Goal: Feedback & Contribution: Contribute content

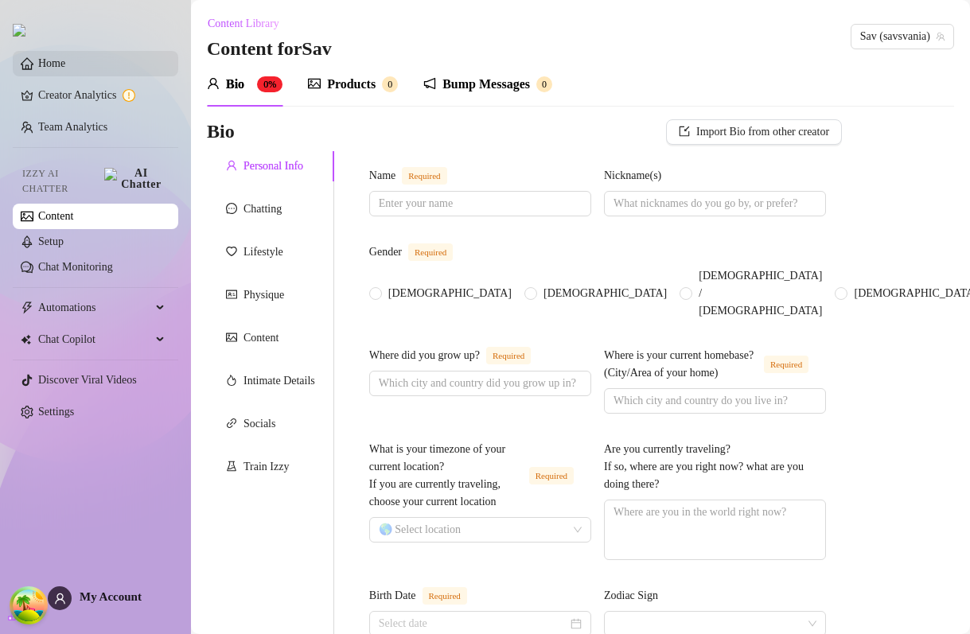
click at [65, 60] on link "Home" at bounding box center [51, 63] width 27 height 12
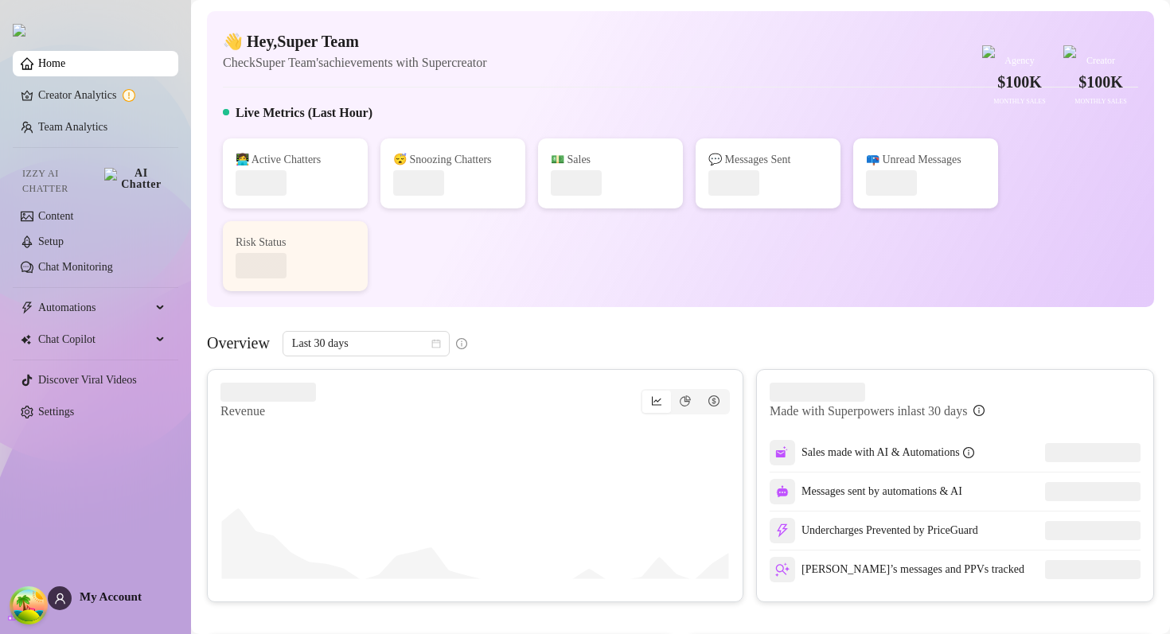
click at [107, 133] on link "Team Analytics" at bounding box center [72, 127] width 69 height 12
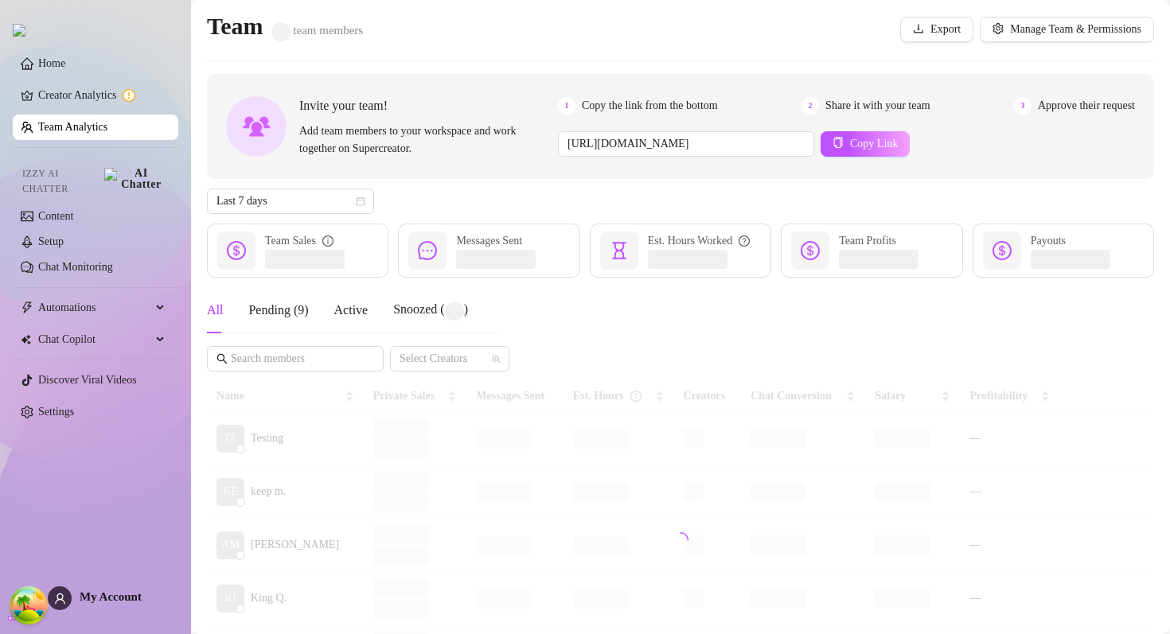
click at [88, 280] on ul "Home Creator Analytics Team Analytics Izzy AI Chatter Content Setup Chat Monito…" at bounding box center [96, 238] width 166 height 387
click at [88, 298] on span "Automations" at bounding box center [94, 307] width 113 height 25
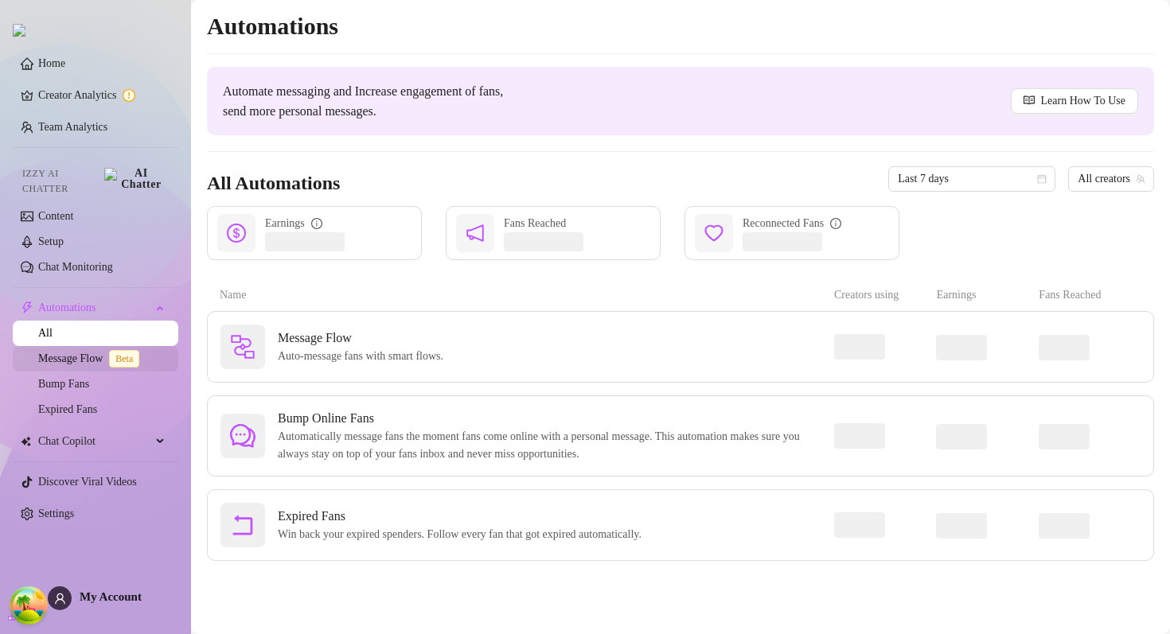
click at [88, 356] on link "Message Flow Beta" at bounding box center [91, 358] width 107 height 12
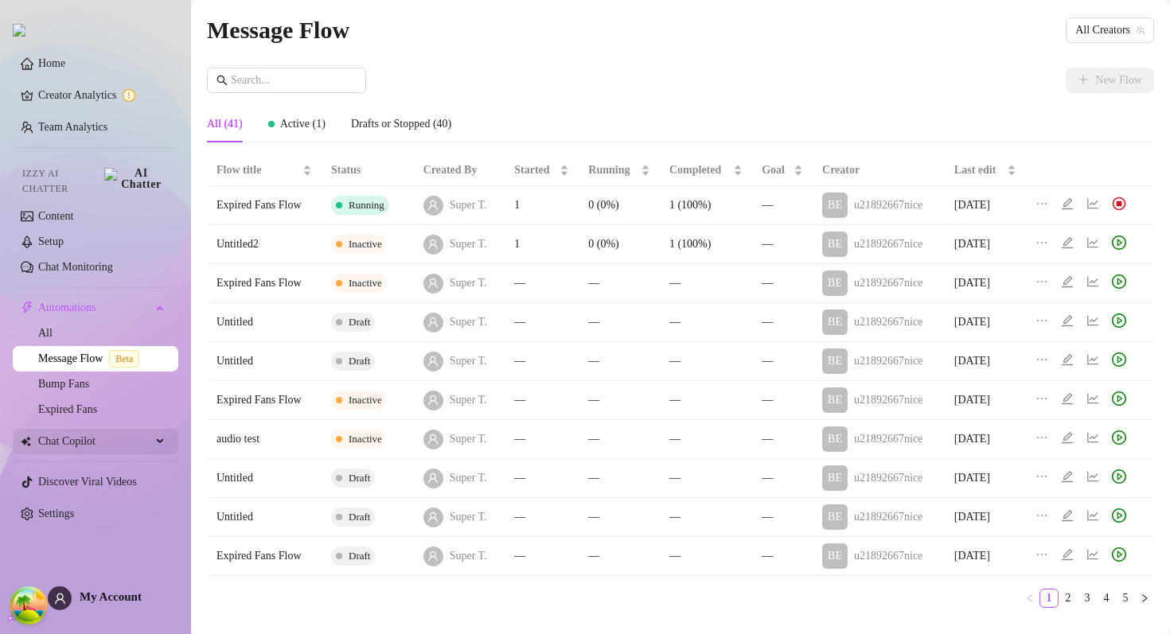
click at [114, 431] on span "Chat Copilot" at bounding box center [94, 441] width 113 height 25
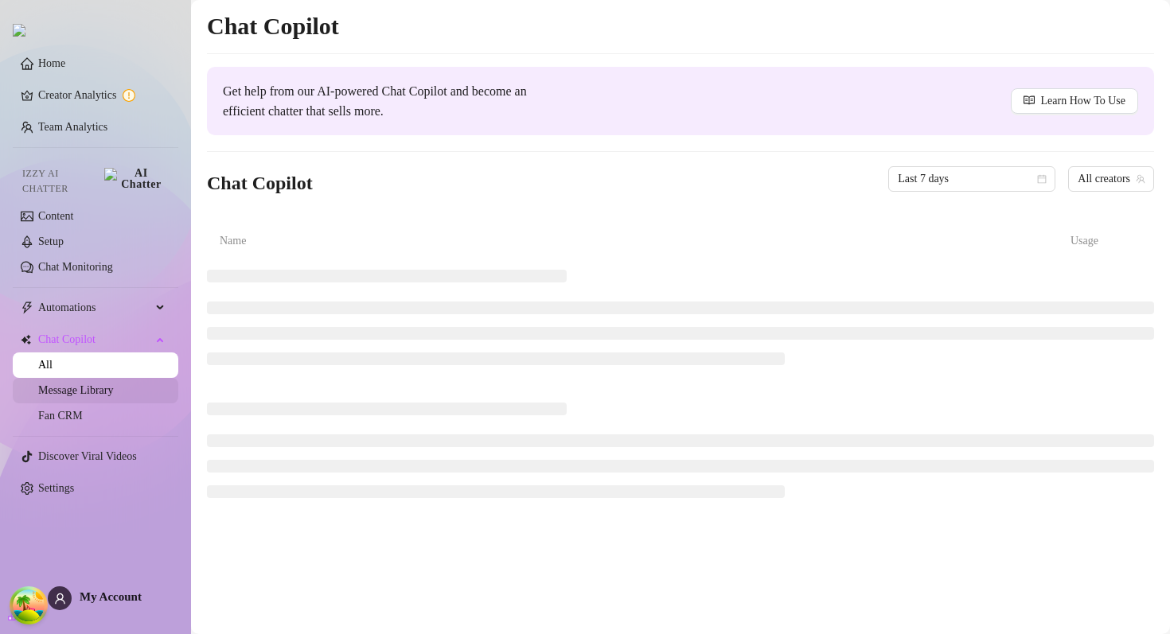
click at [105, 384] on link "Message Library" at bounding box center [75, 390] width 75 height 12
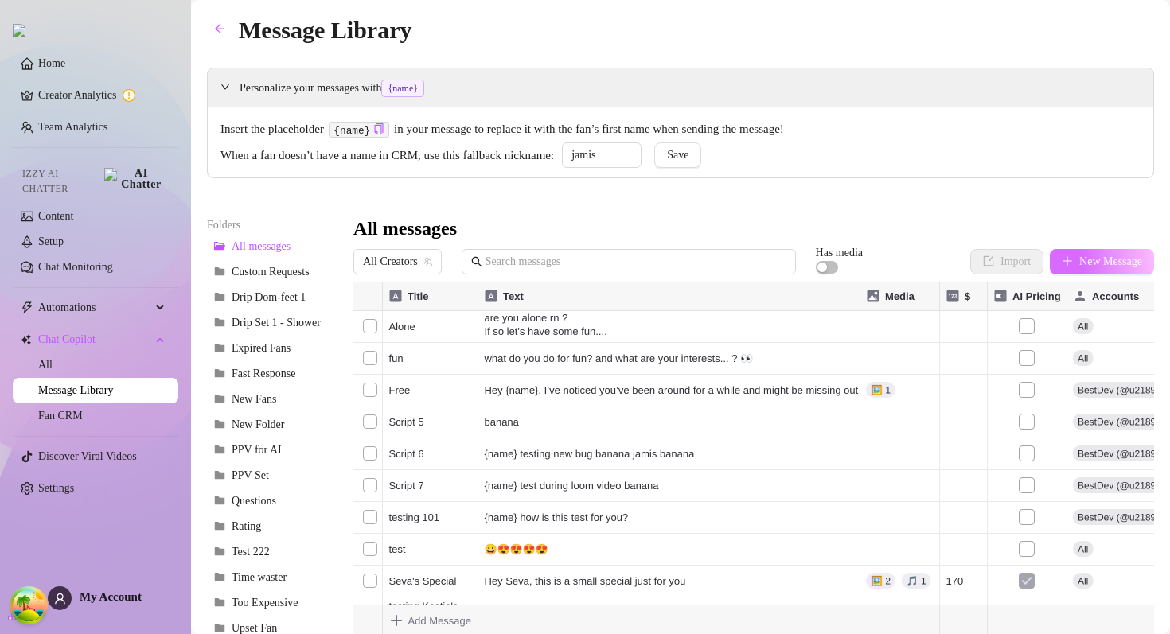
click at [1087, 255] on span "New Message" at bounding box center [1110, 261] width 63 height 13
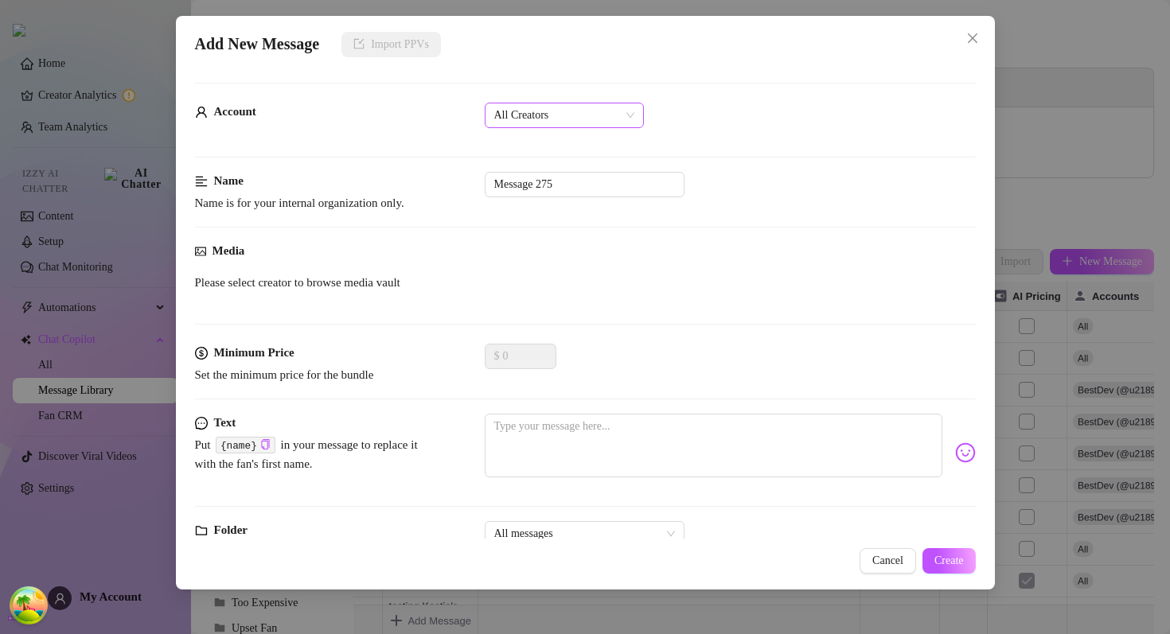
click at [543, 126] on span "All Creators" at bounding box center [564, 115] width 140 height 24
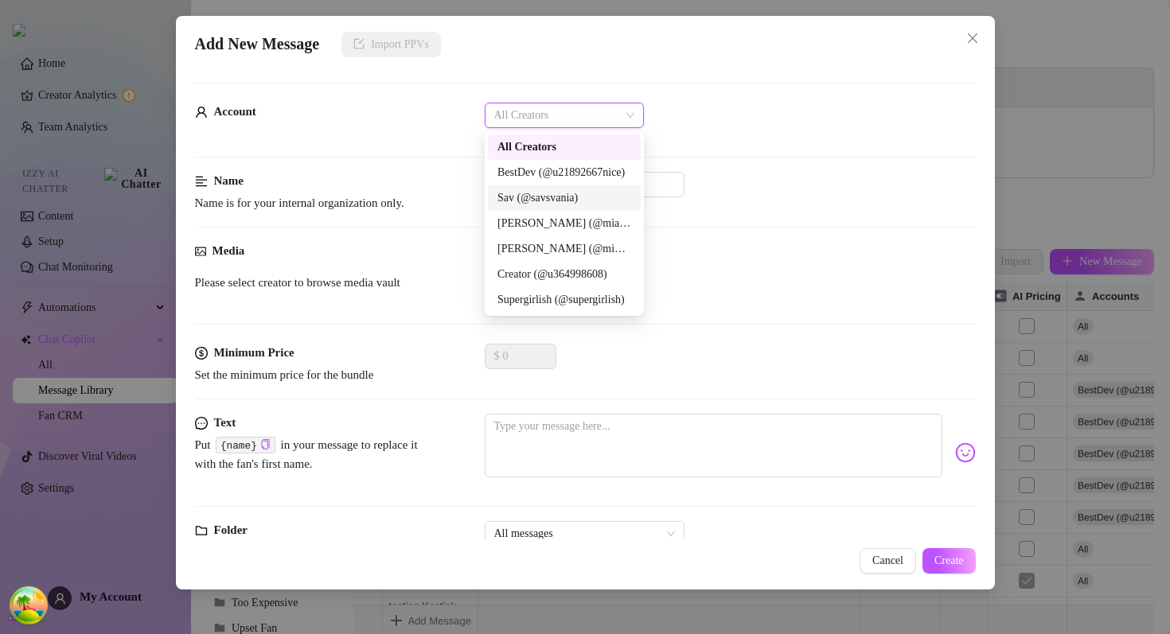
click at [538, 197] on div "Sav (@savsvania)" at bounding box center [564, 198] width 134 height 18
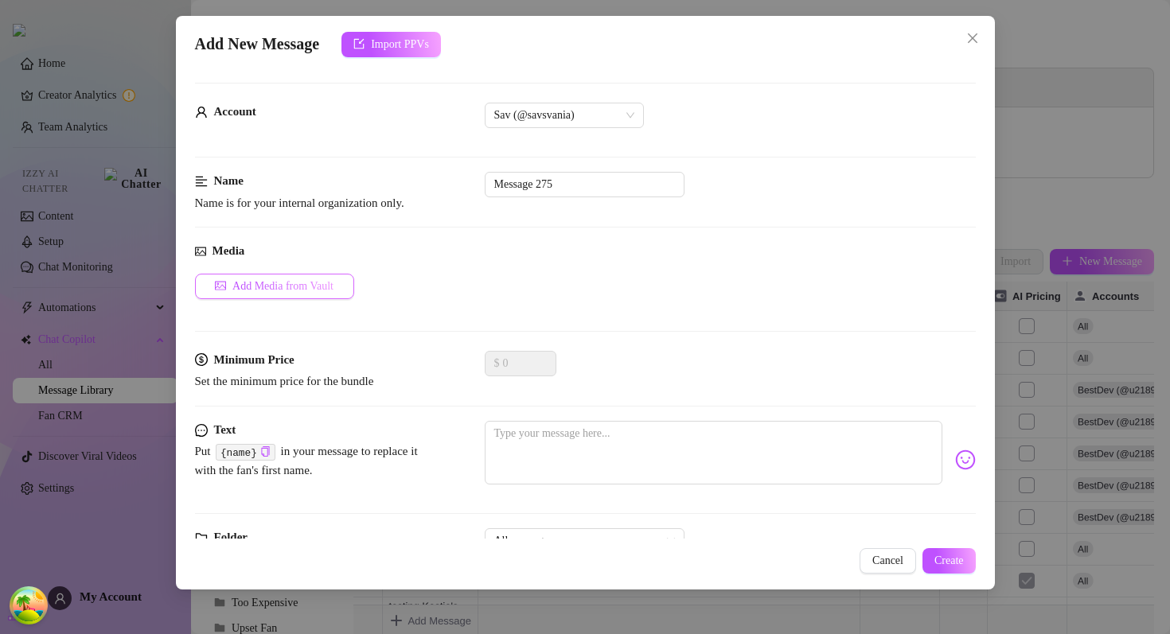
click at [315, 293] on button "Add Media from Vault" at bounding box center [274, 286] width 159 height 25
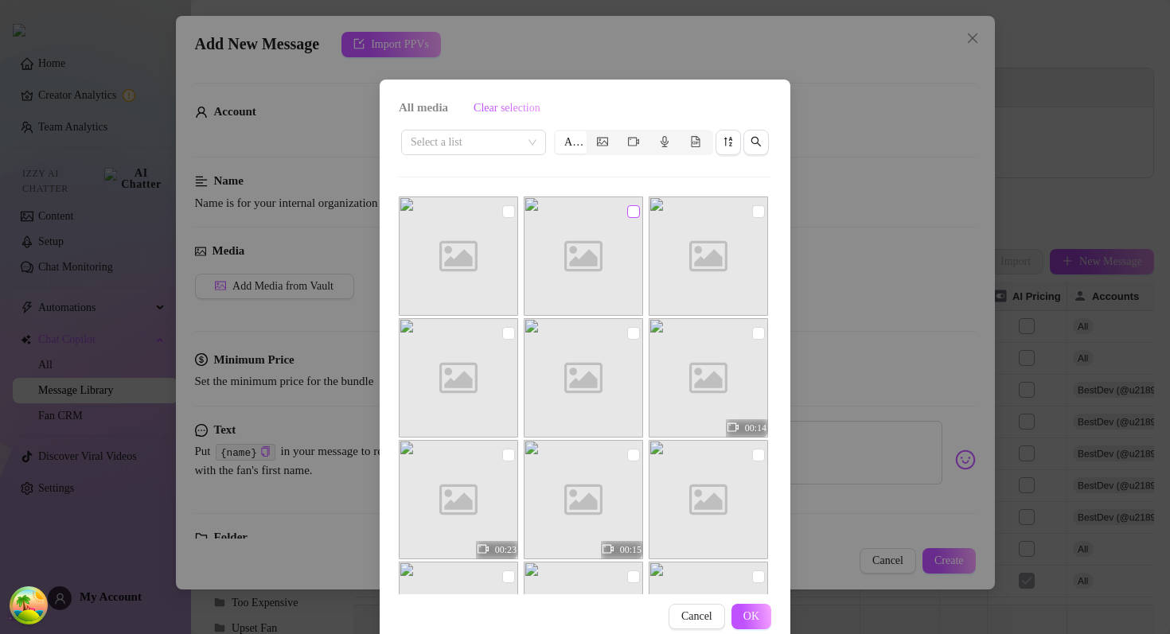
click at [636, 212] on input "checkbox" at bounding box center [633, 211] width 13 height 13
checkbox input "true"
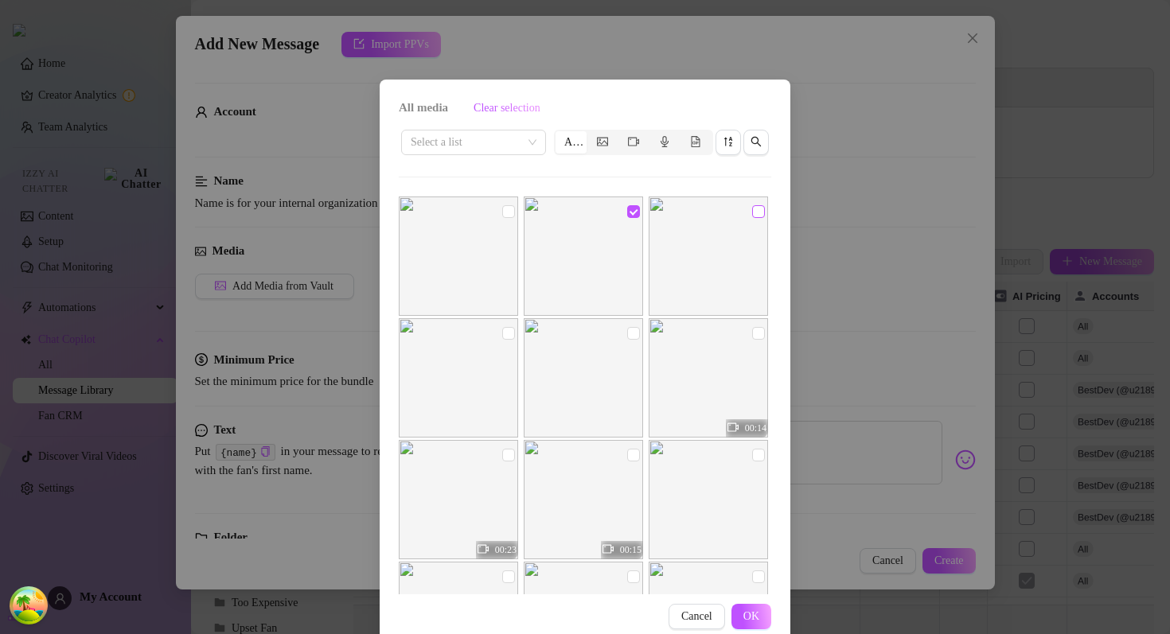
click at [759, 212] on input "checkbox" at bounding box center [758, 211] width 13 height 13
checkbox input "true"
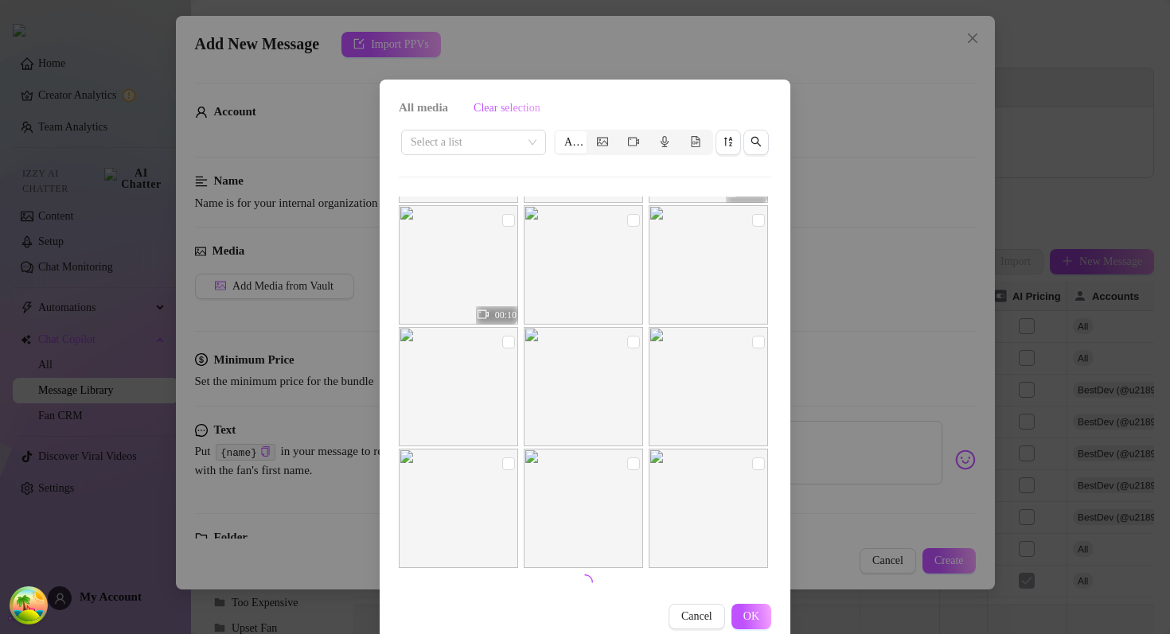
scroll to position [30, 0]
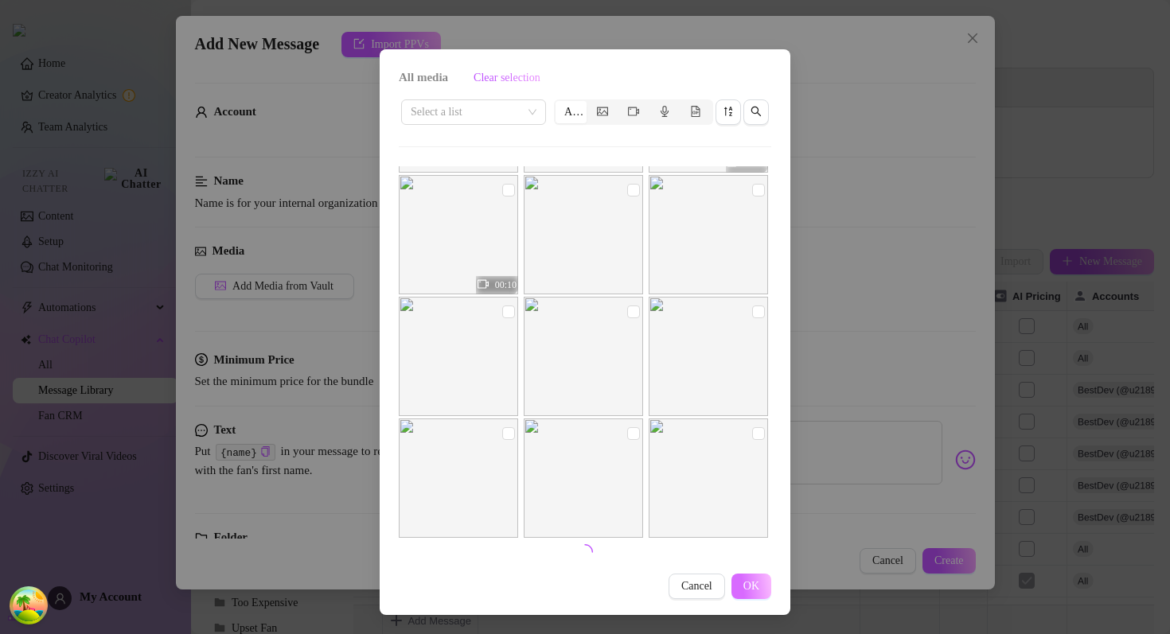
click at [754, 583] on span "OK" at bounding box center [751, 586] width 16 height 13
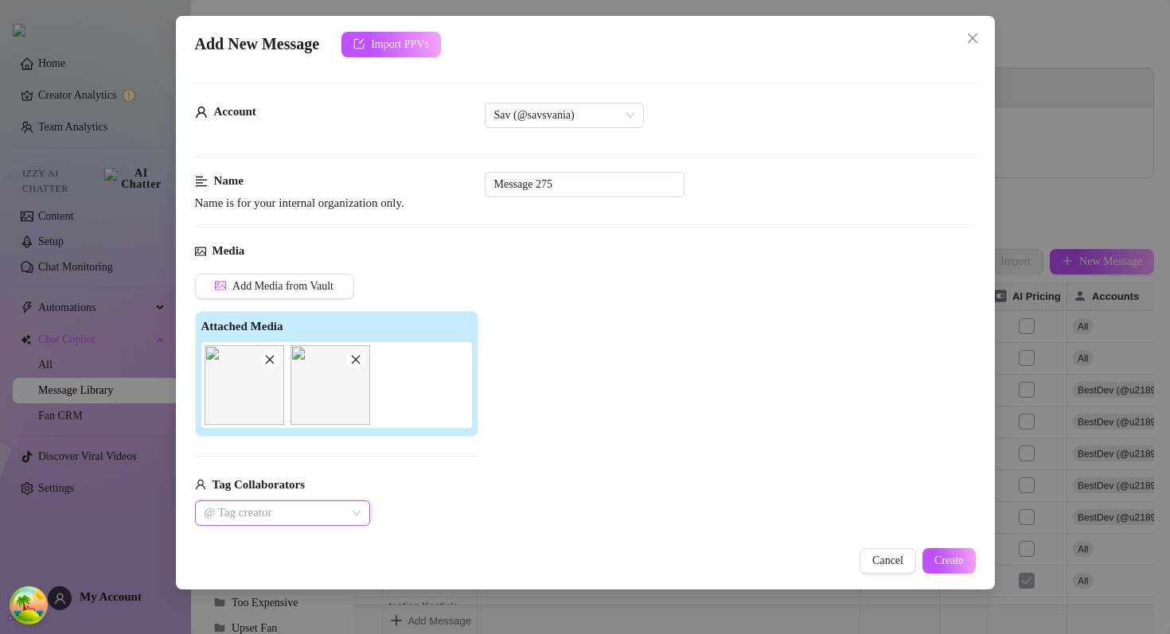
scroll to position [286, 0]
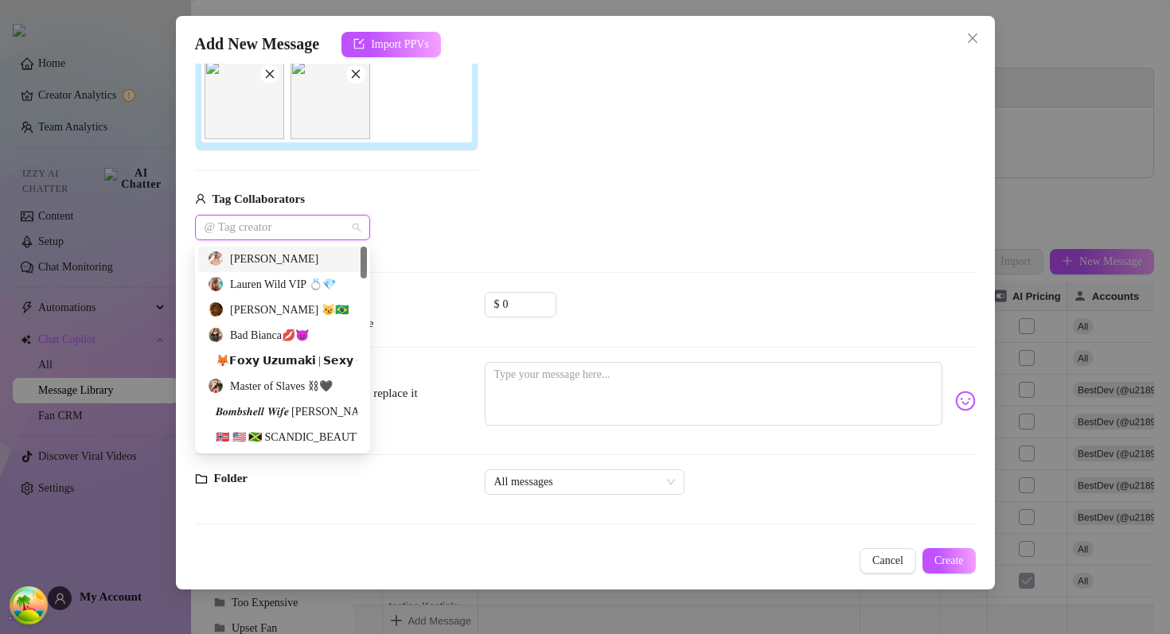
type input "s"
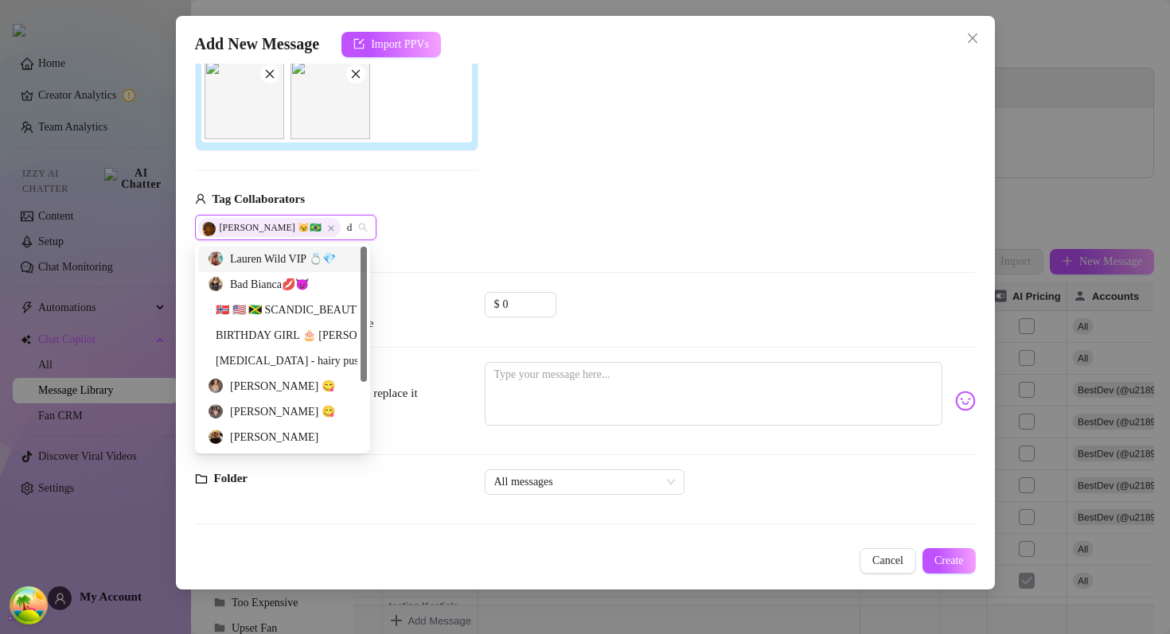
type input "d"
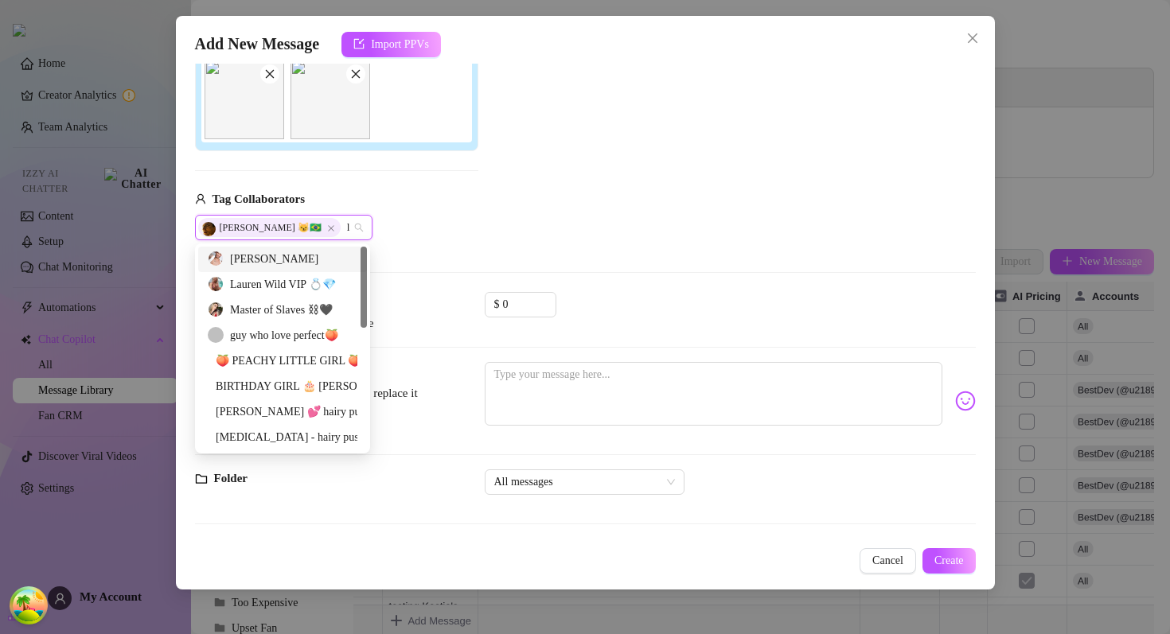
type input "l"
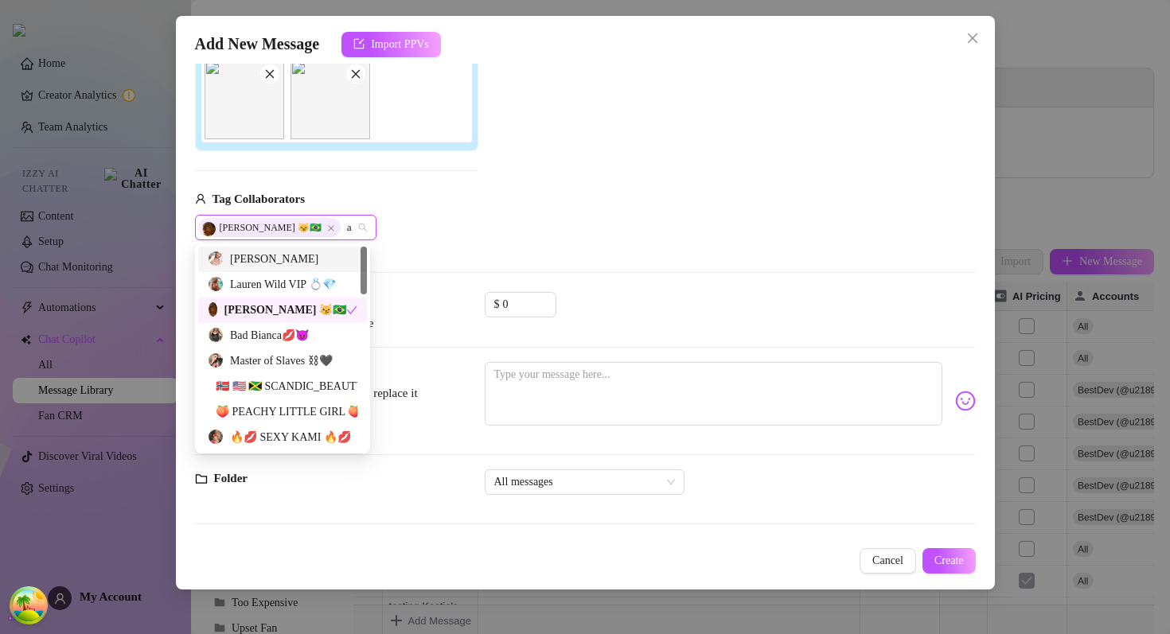
type input "a"
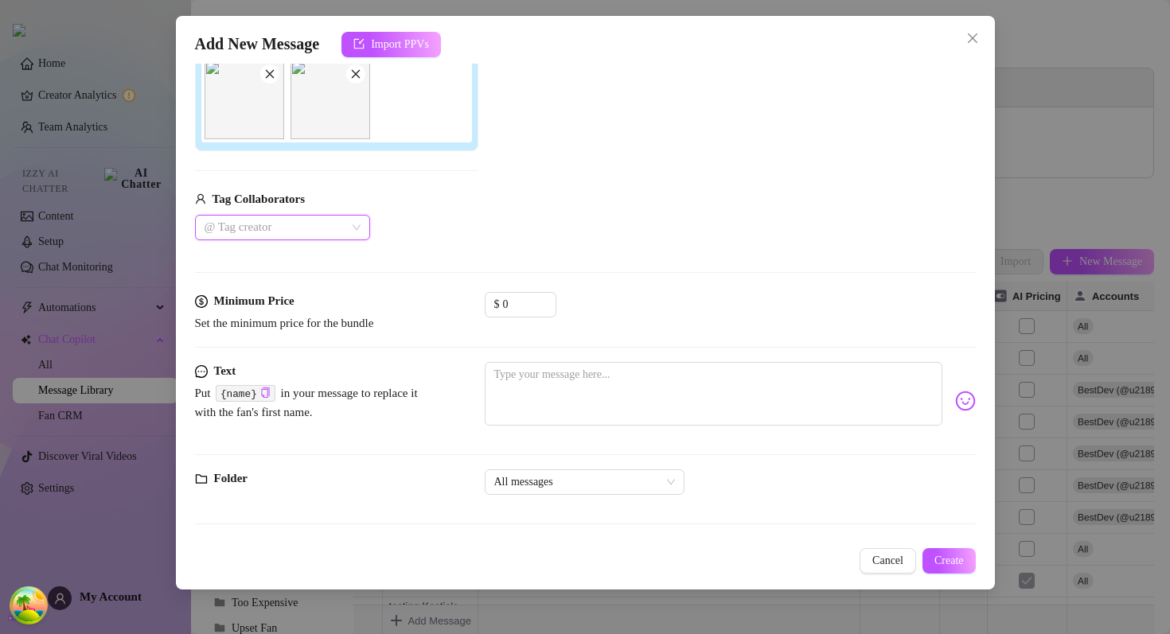
click at [282, 227] on div at bounding box center [274, 227] width 152 height 22
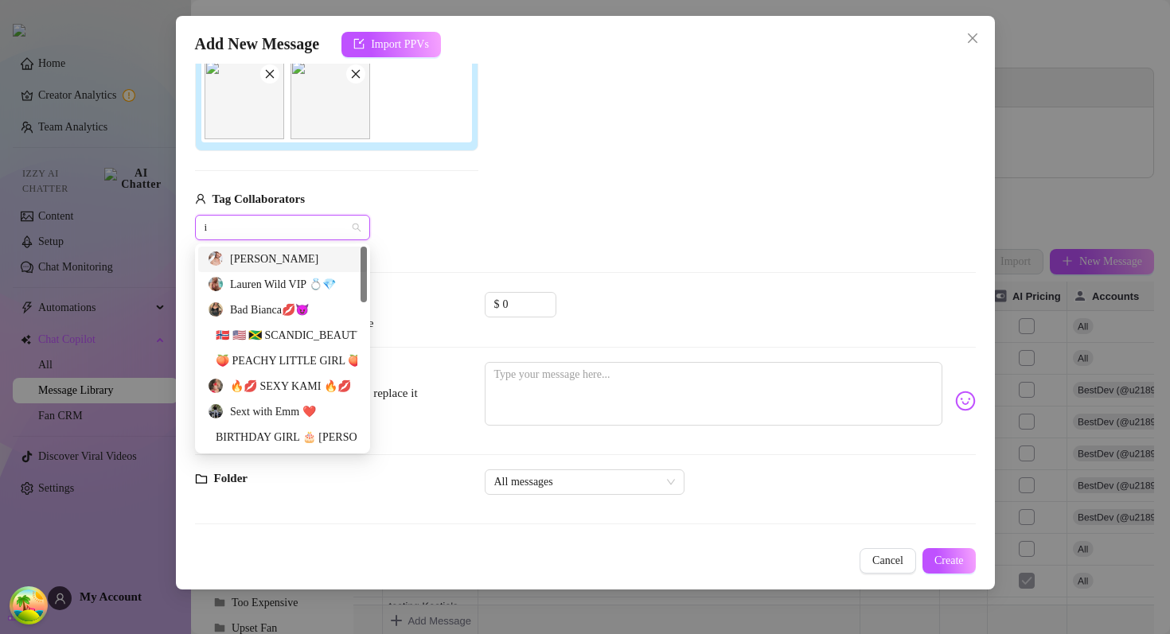
type input "i"
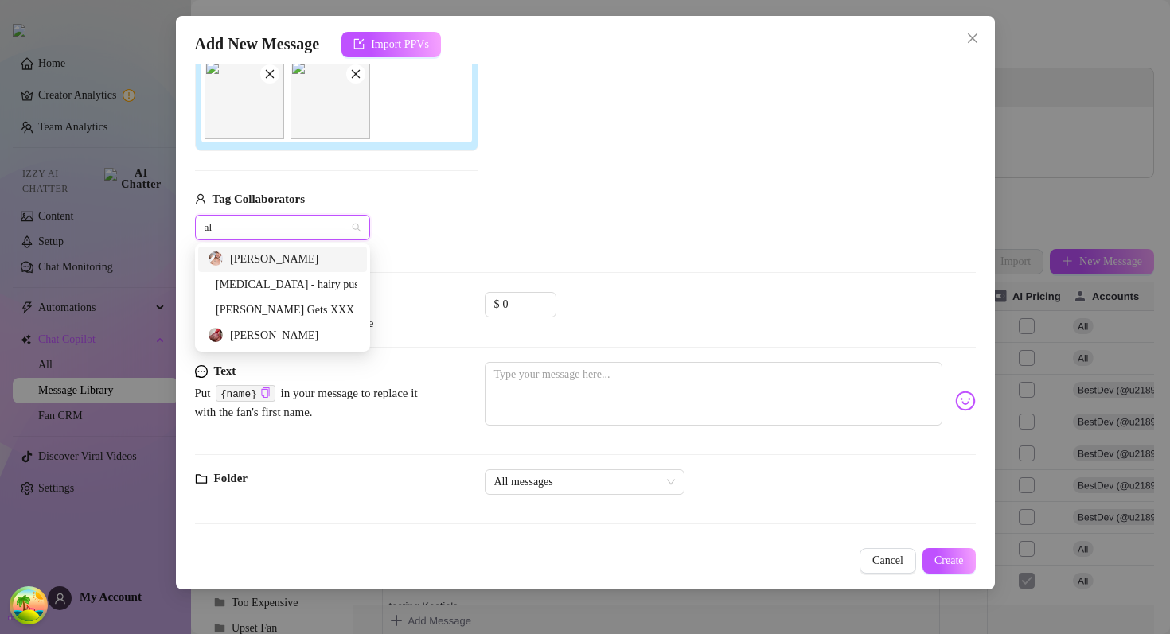
type input "al"
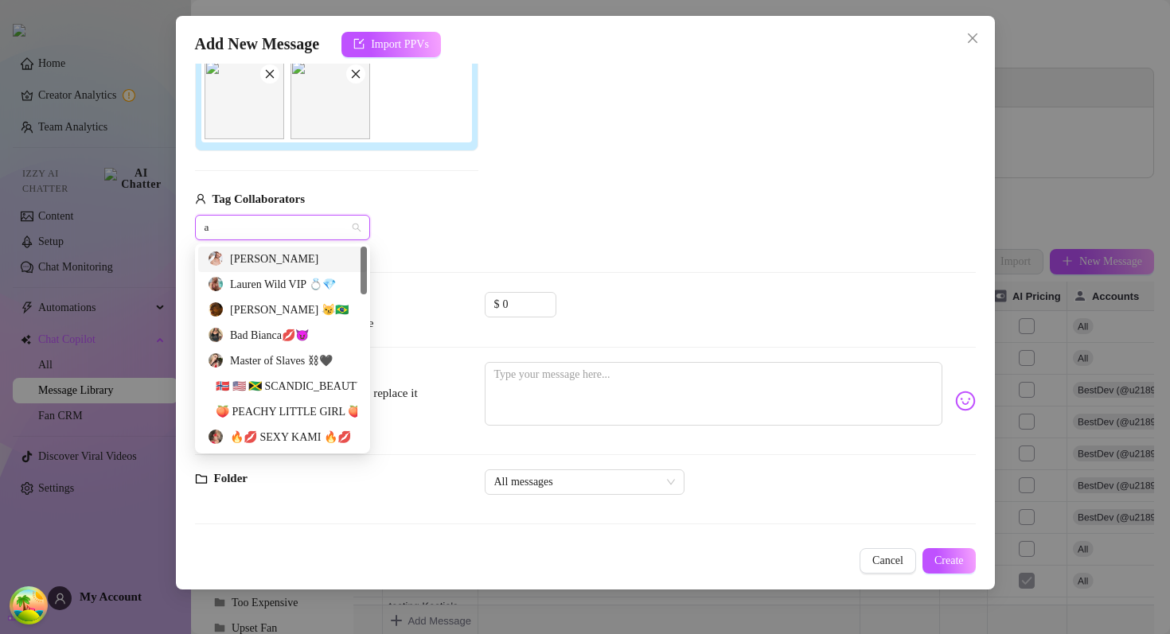
type input "a"
